Goal: Task Accomplishment & Management: Manage account settings

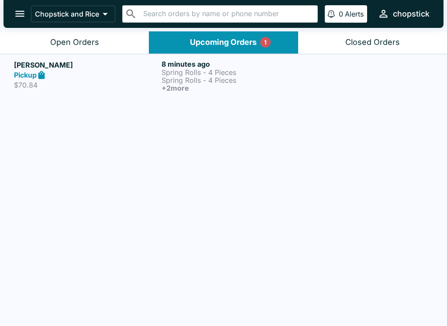
click at [308, 72] on div "[PERSON_NAME] $70.84 8 minutes ago Spring Rolls - 4 Pieces Spring Rolls - 4 Pie…" at bounding box center [223, 76] width 419 height 32
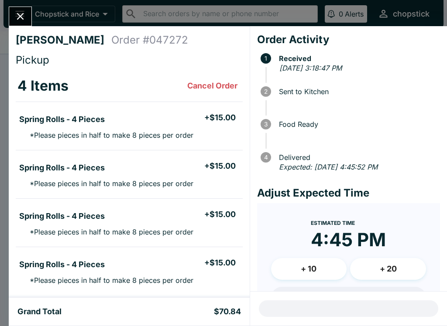
click at [21, 7] on button "Close" at bounding box center [20, 16] width 22 height 19
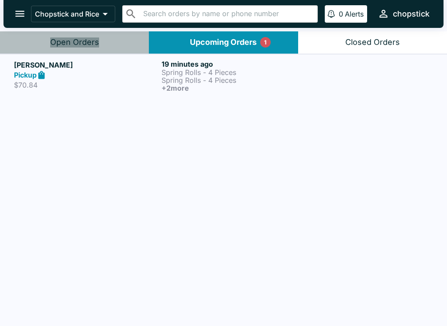
click at [81, 45] on div "Open Orders" at bounding box center [74, 43] width 49 height 10
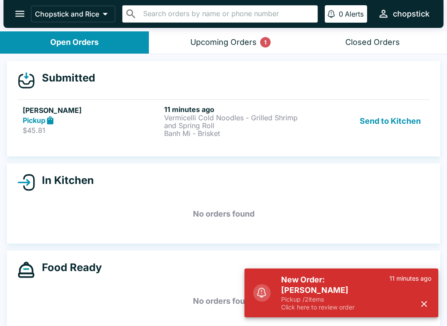
click at [308, 304] on p "Click here to review order" at bounding box center [335, 308] width 108 height 8
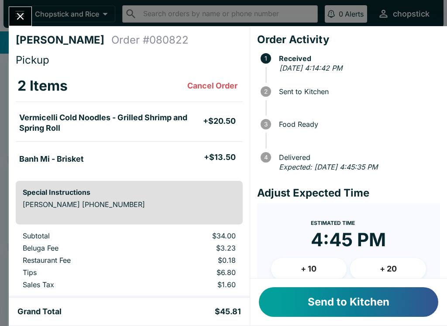
click at [353, 308] on button "Send to Kitchen" at bounding box center [348, 302] width 179 height 30
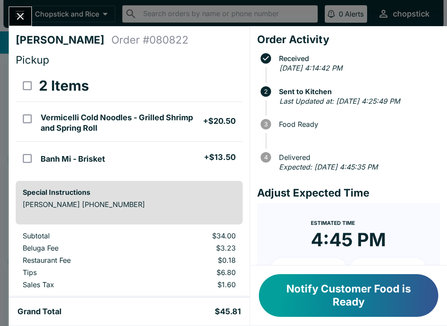
click at [25, 16] on icon "Close" at bounding box center [20, 16] width 12 height 12
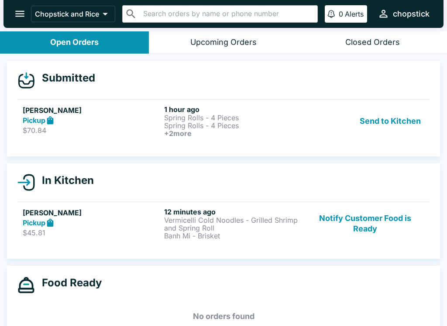
click at [411, 121] on button "Send to Kitchen" at bounding box center [390, 121] width 68 height 32
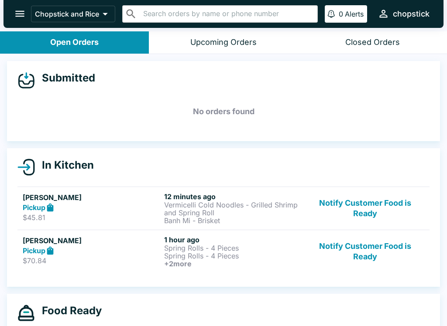
click at [263, 258] on p "Spring Rolls - 4 Pieces" at bounding box center [233, 256] width 138 height 8
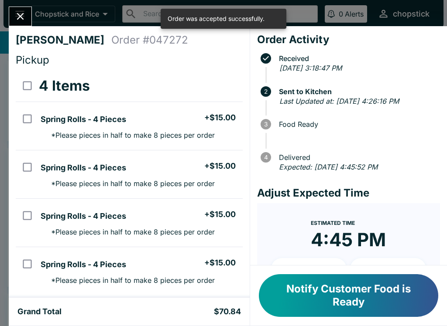
click at [27, 9] on button "Close" at bounding box center [20, 16] width 22 height 19
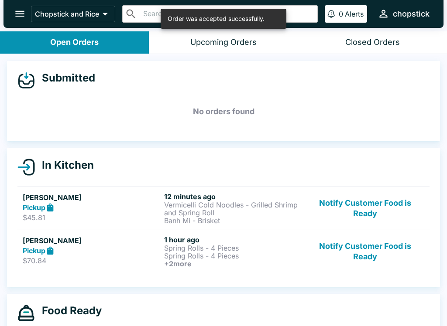
click at [235, 265] on h6 "+ 2 more" at bounding box center [233, 264] width 138 height 8
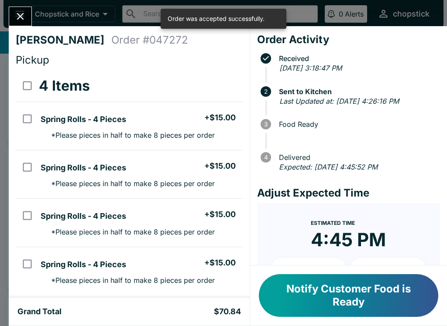
click at [33, 13] on div "[PERSON_NAME] Order # 047272 Pickup 4 Items Spring Rolls - 4 Pieces + $15.00 * …" at bounding box center [223, 163] width 447 height 326
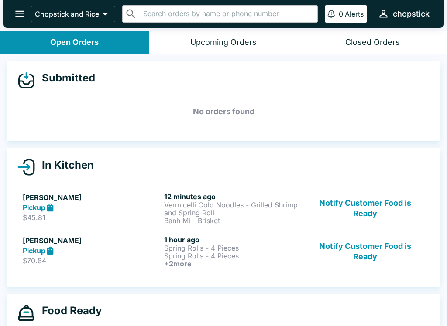
click at [231, 208] on p "Vermicelli Cold Noodles - Grilled Shrimp and Spring Roll" at bounding box center [233, 209] width 138 height 16
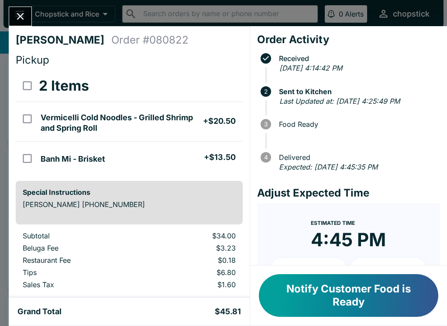
click at [21, 11] on icon "Close" at bounding box center [20, 16] width 12 height 12
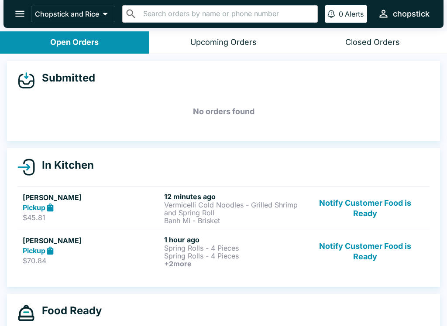
click at [221, 248] on p "Spring Rolls - 4 Pieces" at bounding box center [233, 248] width 138 height 8
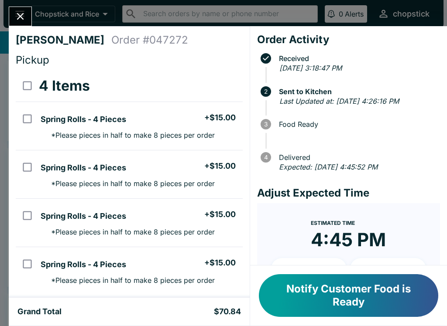
click at [5, 19] on div "[PERSON_NAME] Order # 047272 Pickup 4 Items Spring Rolls - 4 Pieces + $15.00 * …" at bounding box center [223, 163] width 447 height 326
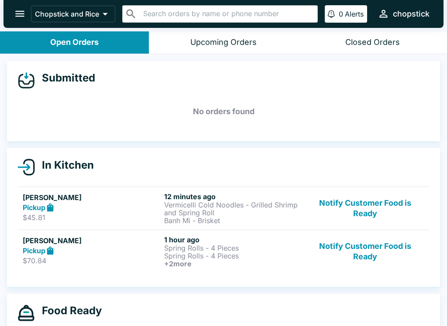
click at [370, 256] on button "Notify Customer Food is Ready" at bounding box center [365, 252] width 118 height 32
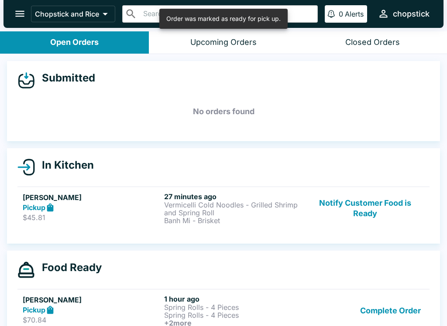
click at [372, 212] on button "Notify Customer Food is Ready" at bounding box center [365, 208] width 118 height 32
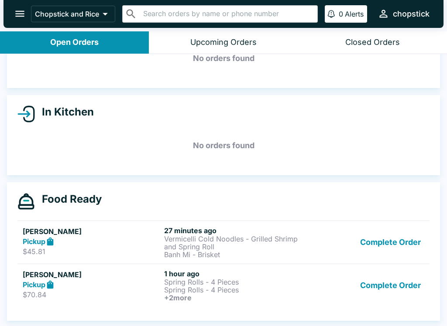
scroll to position [1, 0]
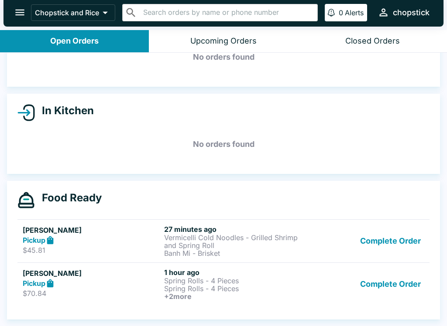
click at [398, 229] on button "Complete Order" at bounding box center [390, 241] width 68 height 32
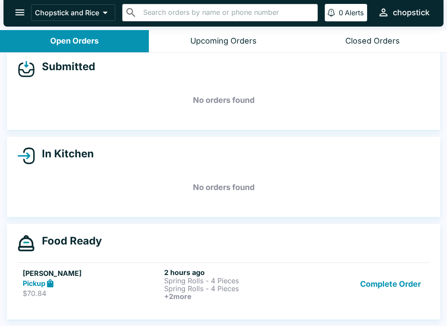
scroll to position [10, 0]
click at [238, 285] on p "Spring Rolls - 4 Pieces" at bounding box center [233, 289] width 138 height 8
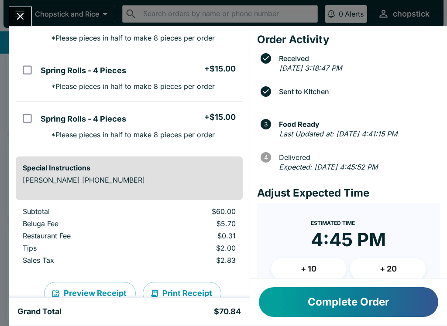
scroll to position [157, 0]
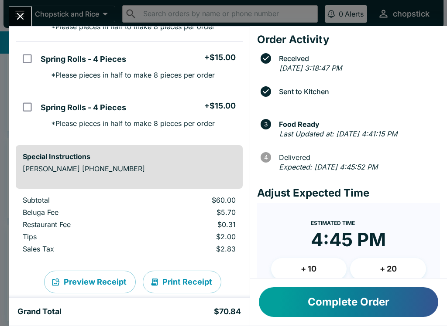
click at [29, 16] on button "Close" at bounding box center [20, 16] width 22 height 19
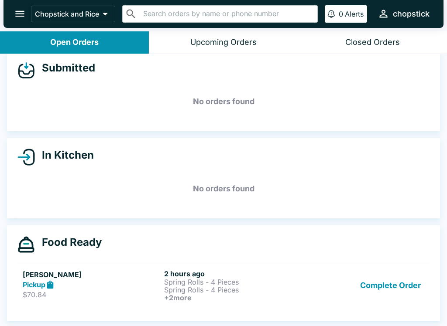
click at [387, 299] on button "Complete Order" at bounding box center [390, 286] width 68 height 32
